Goal: Task Accomplishment & Management: Manage account settings

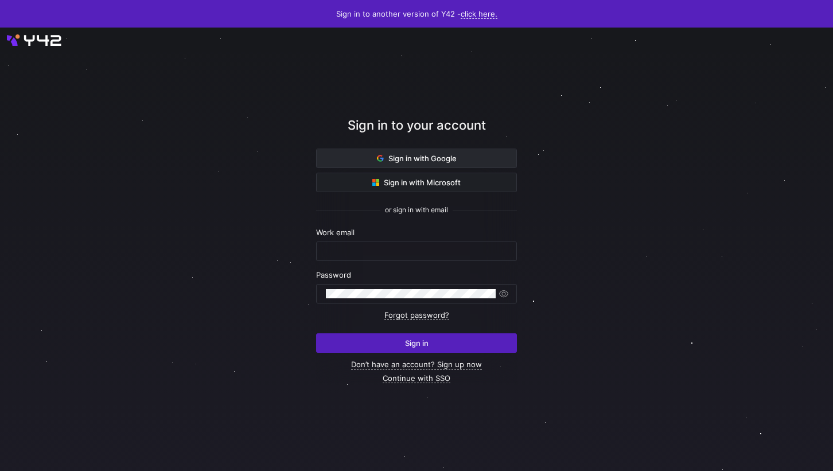
click at [360, 154] on span at bounding box center [417, 158] width 200 height 18
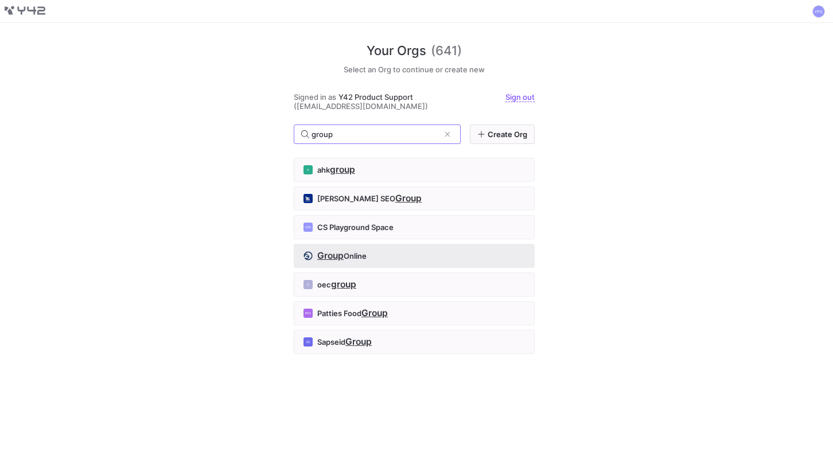
type input "group"
click at [369, 259] on div "Group Online" at bounding box center [413, 255] width 221 height 9
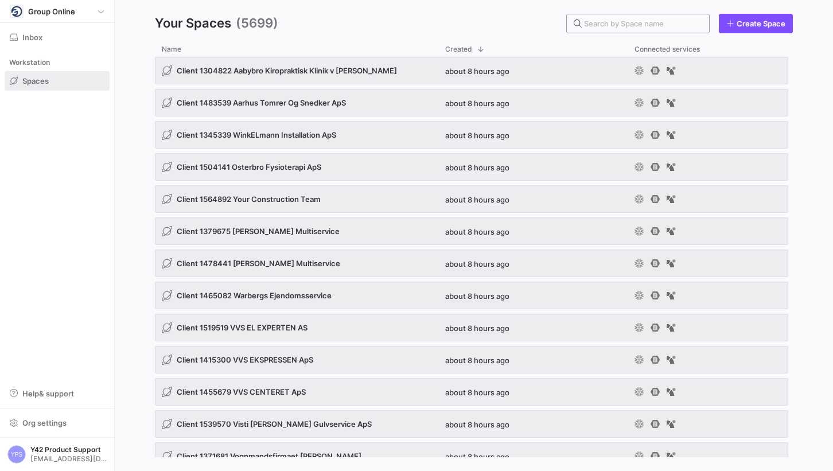
paste input "1547533"
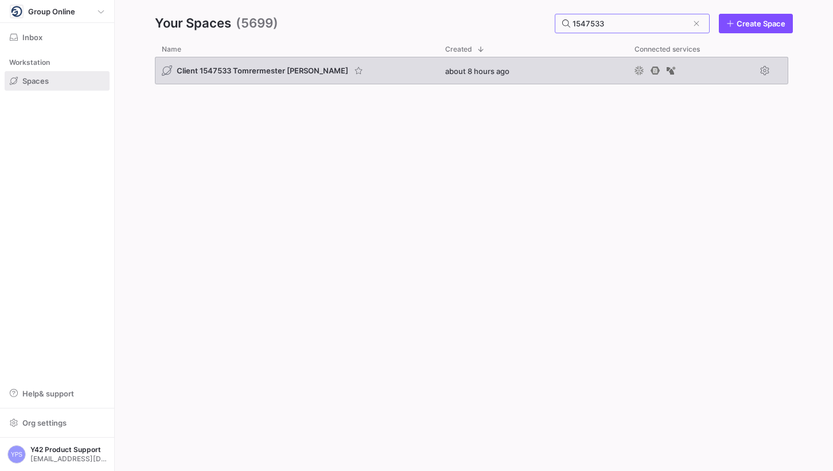
type input "1547533"
click at [309, 70] on span "Client 1547533 Tomrermester [PERSON_NAME]" at bounding box center [263, 70] width 172 height 9
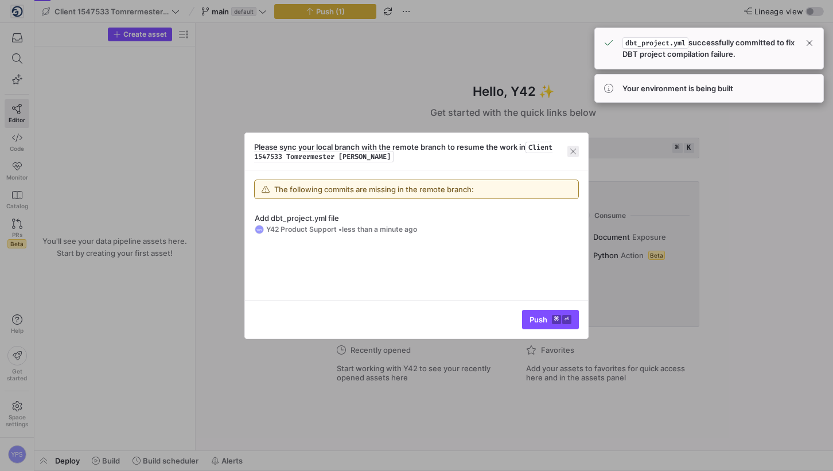
click at [575, 150] on span "button" at bounding box center [572, 151] width 11 height 11
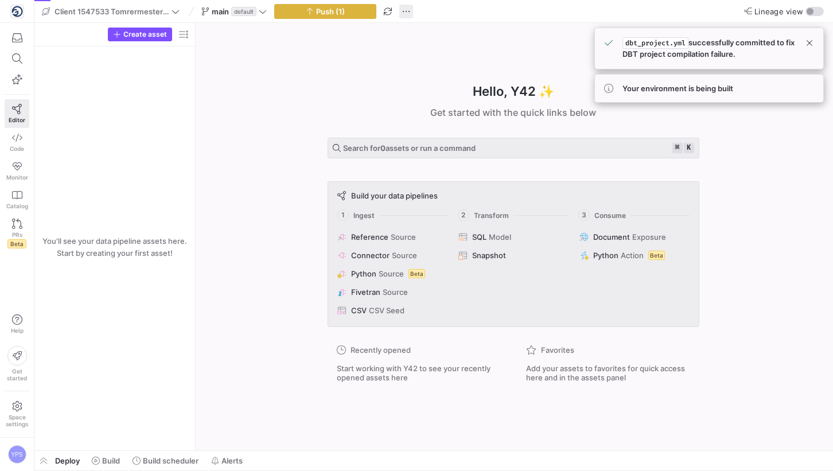
click at [407, 13] on span "button" at bounding box center [406, 12] width 14 height 14
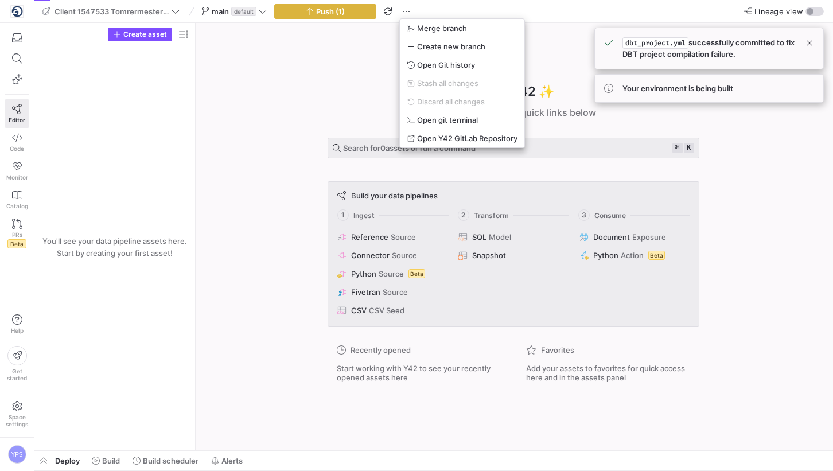
click at [431, 55] on div "Merge branch Create new branch Open Git history Stash all changes Discard all c…" at bounding box center [462, 83] width 124 height 129
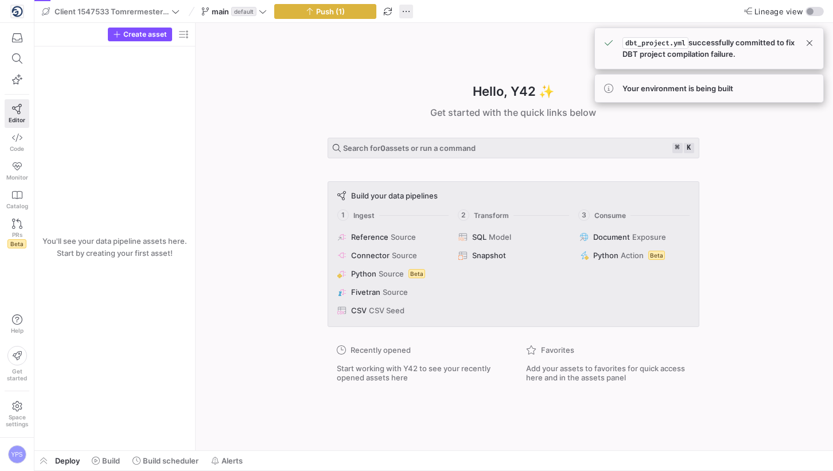
click at [407, 13] on span "button" at bounding box center [406, 12] width 14 height 14
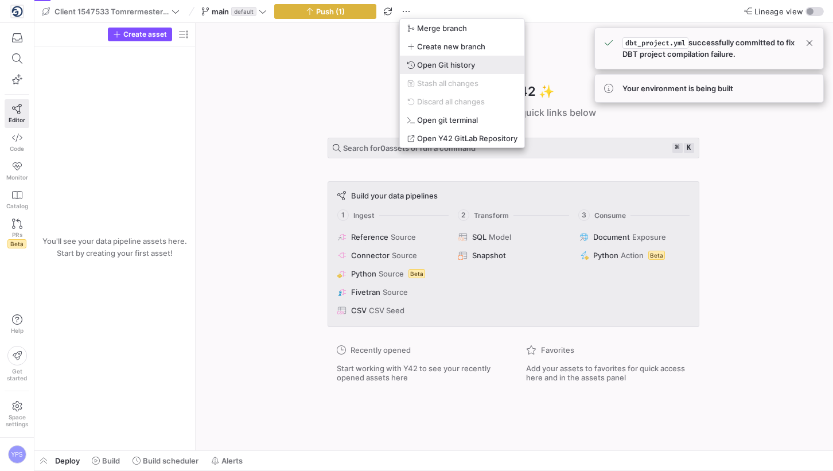
click at [432, 59] on button "Open Git history" at bounding box center [462, 65] width 124 height 18
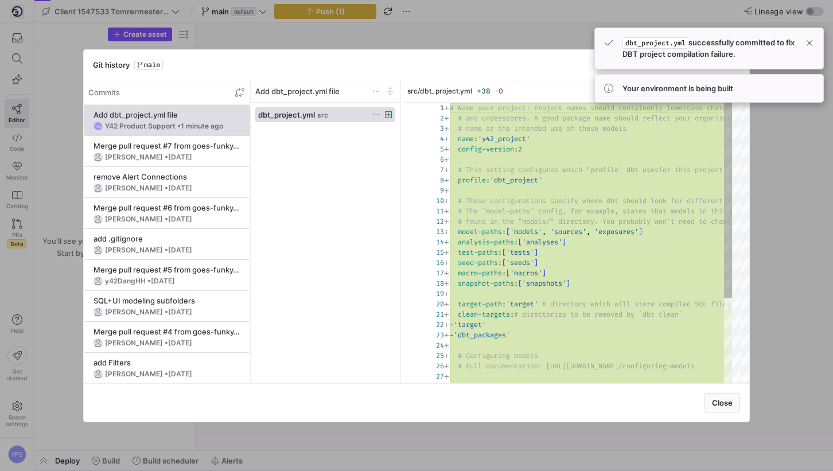
scroll to position [103, 0]
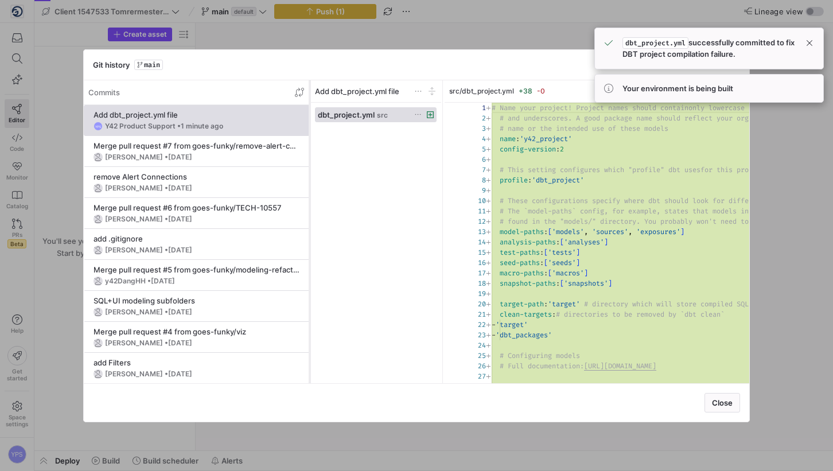
drag, startPoint x: 248, startPoint y: 170, endPoint x: 316, endPoint y: 273, distance: 122.5
click at [312, 273] on div at bounding box center [309, 231] width 5 height 303
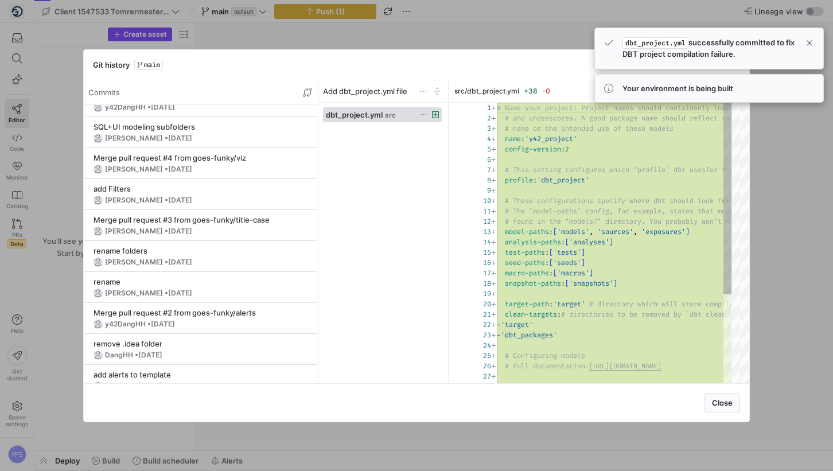
scroll to position [0, 0]
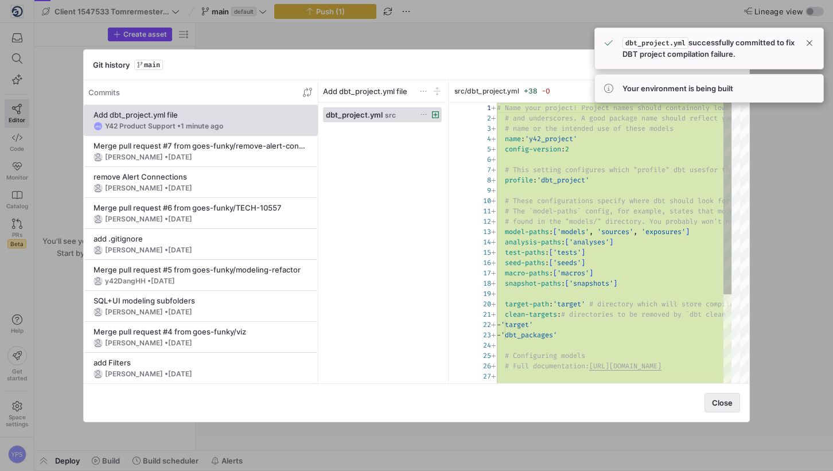
click at [727, 399] on span "Close" at bounding box center [722, 402] width 21 height 9
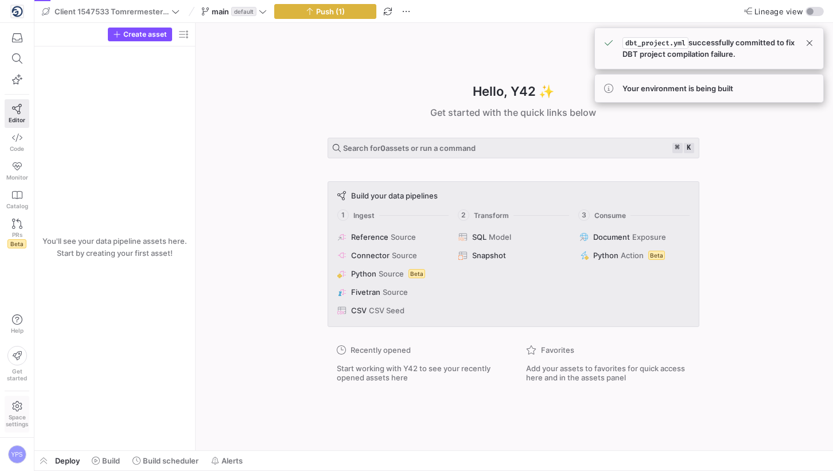
click at [11, 416] on span "Space settings" at bounding box center [17, 421] width 22 height 14
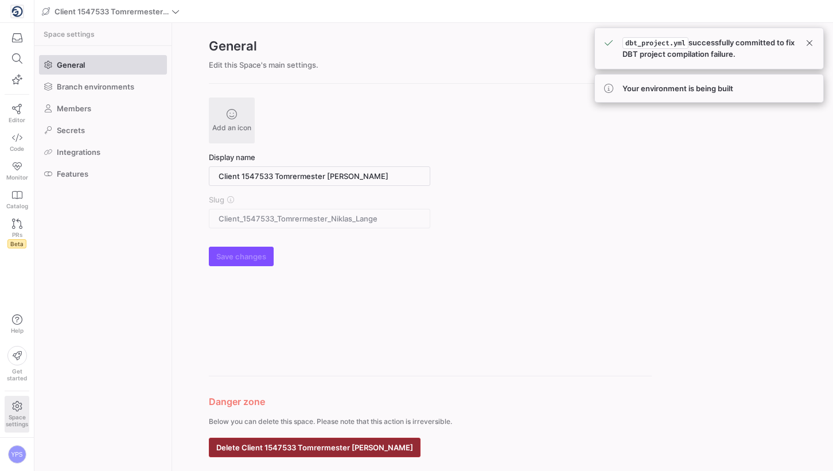
click at [361, 439] on span "button" at bounding box center [314, 447] width 211 height 18
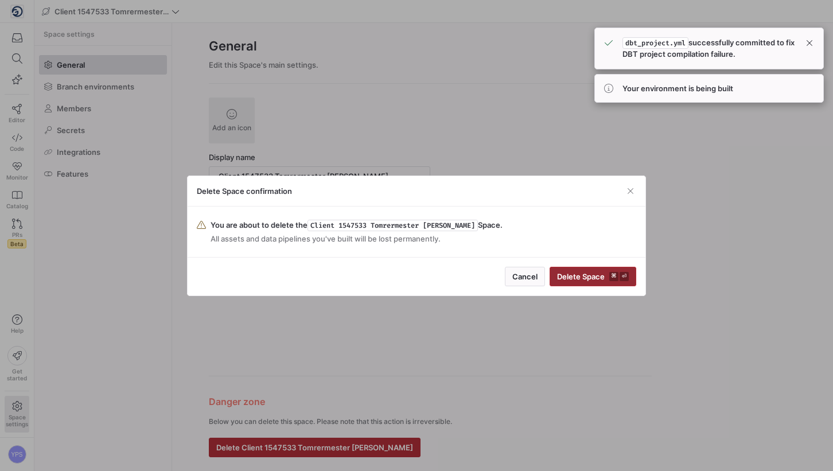
click at [594, 280] on span "Delete Space ⌘ ⏎" at bounding box center [593, 276] width 72 height 9
